Goal: Navigation & Orientation: Find specific page/section

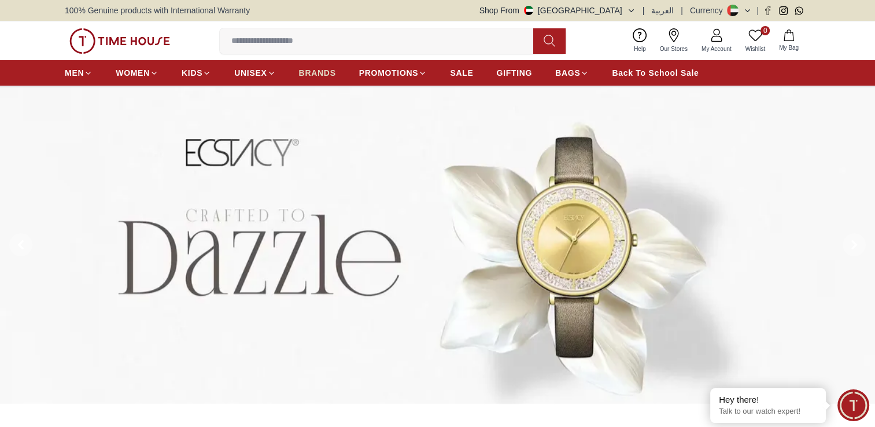
click at [330, 71] on span "BRANDS" at bounding box center [317, 73] width 37 height 12
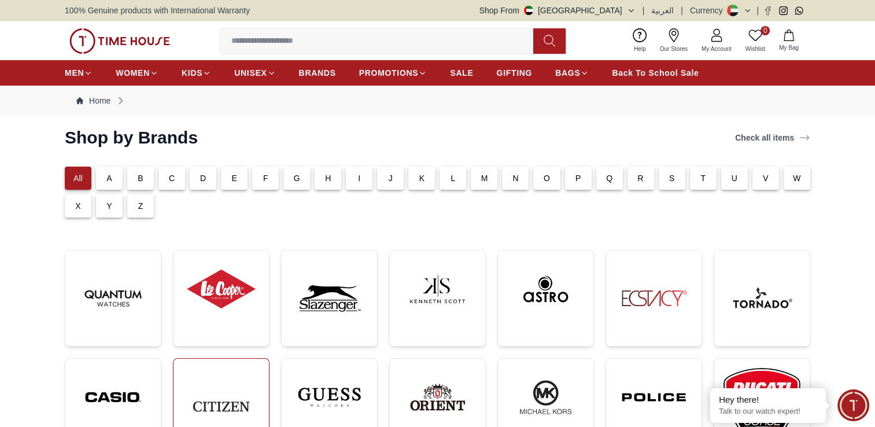
click at [224, 372] on img at bounding box center [221, 406] width 77 height 77
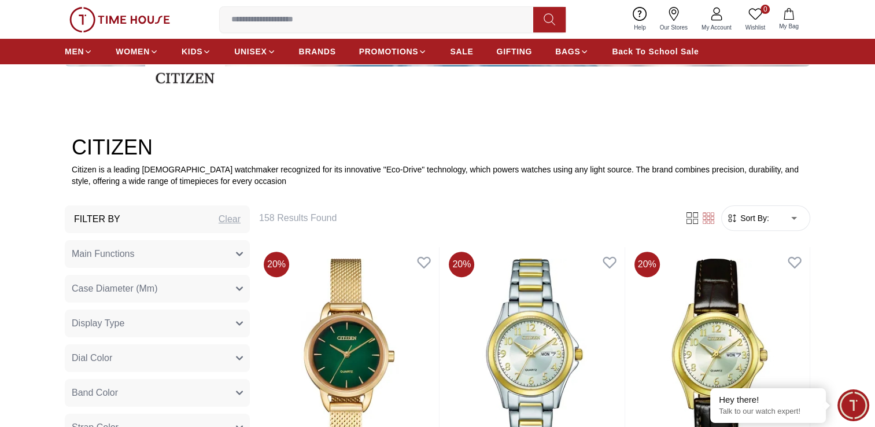
scroll to position [430, 0]
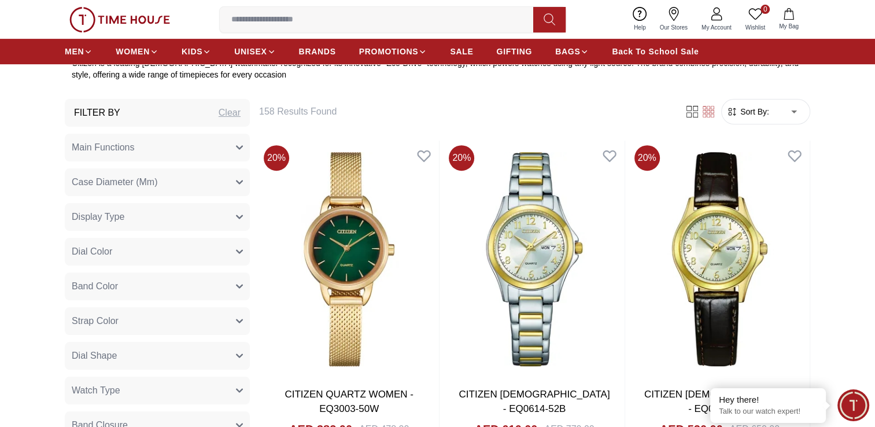
click at [229, 161] on button "Main Functions" at bounding box center [157, 148] width 185 height 28
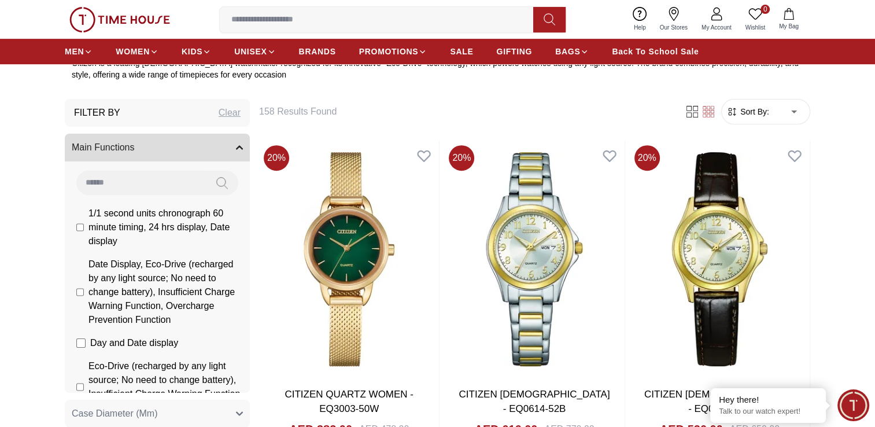
click at [229, 161] on button "Main Functions" at bounding box center [157, 148] width 185 height 28
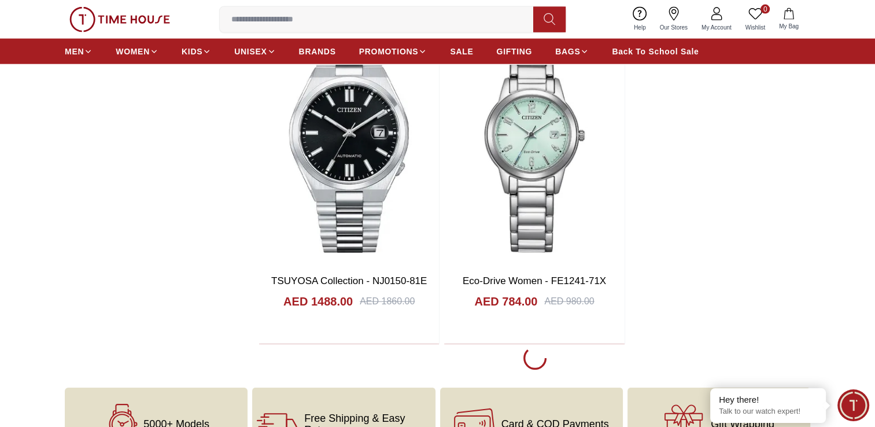
scroll to position [2562, 0]
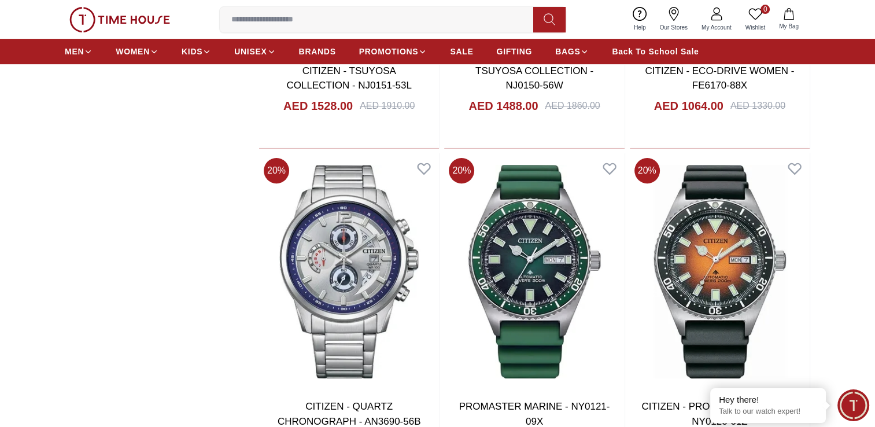
scroll to position [4744, 0]
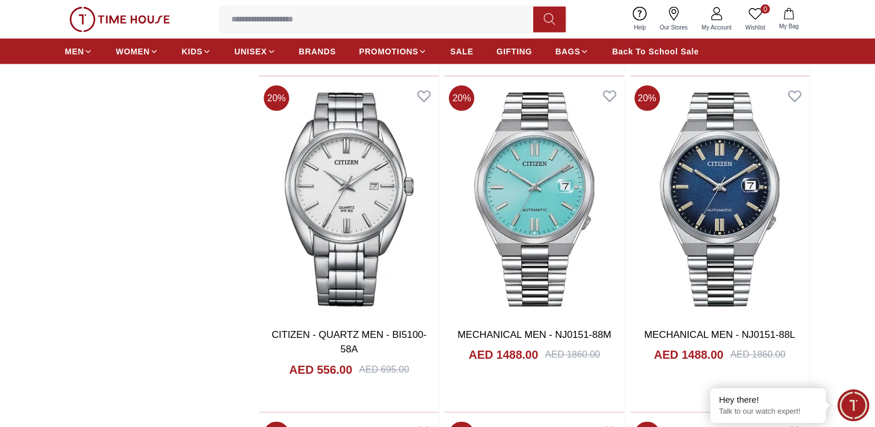
scroll to position [6816, 0]
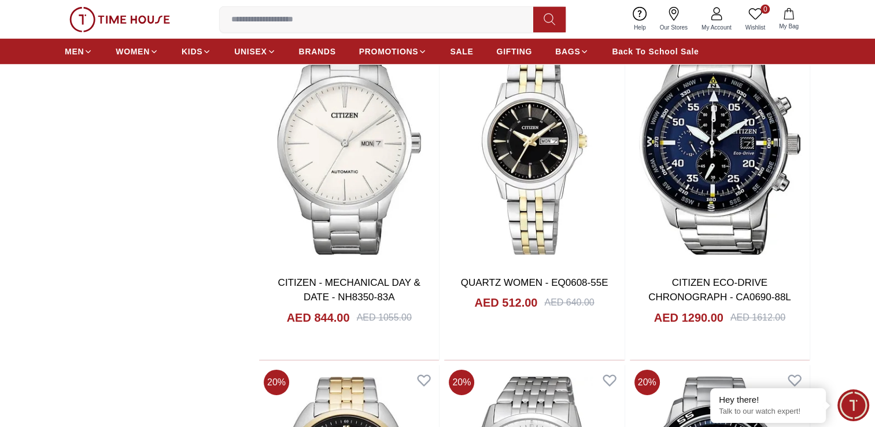
scroll to position [7887, 0]
